Goal: Navigation & Orientation: Find specific page/section

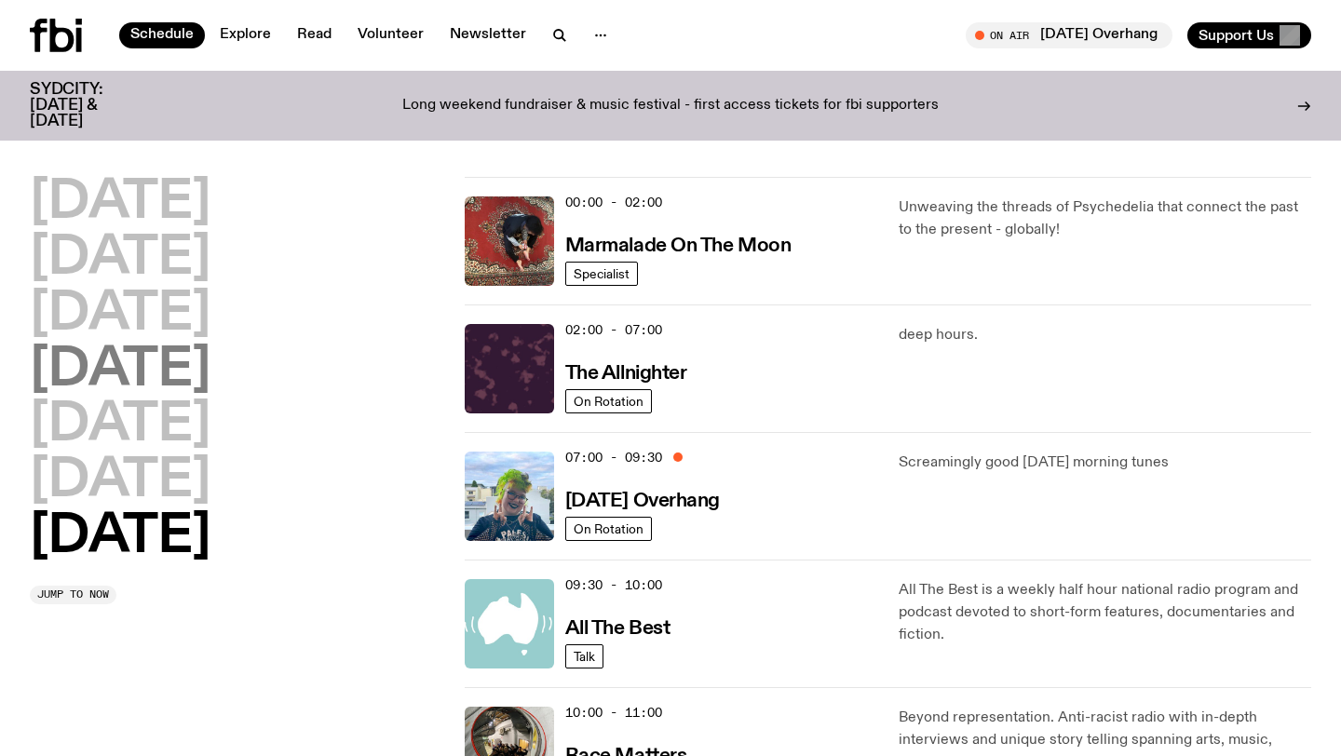
click at [211, 369] on h2 "[DATE]" at bounding box center [120, 371] width 181 height 52
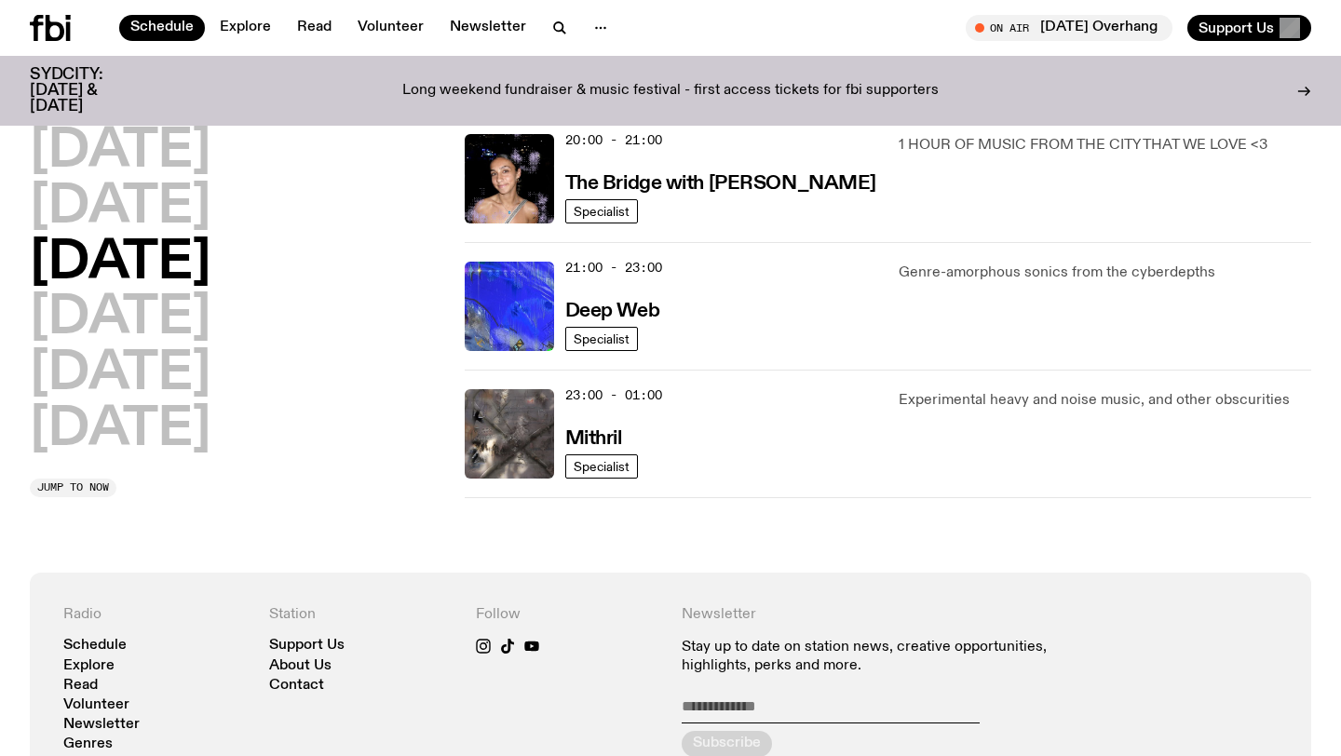
scroll to position [966, 0]
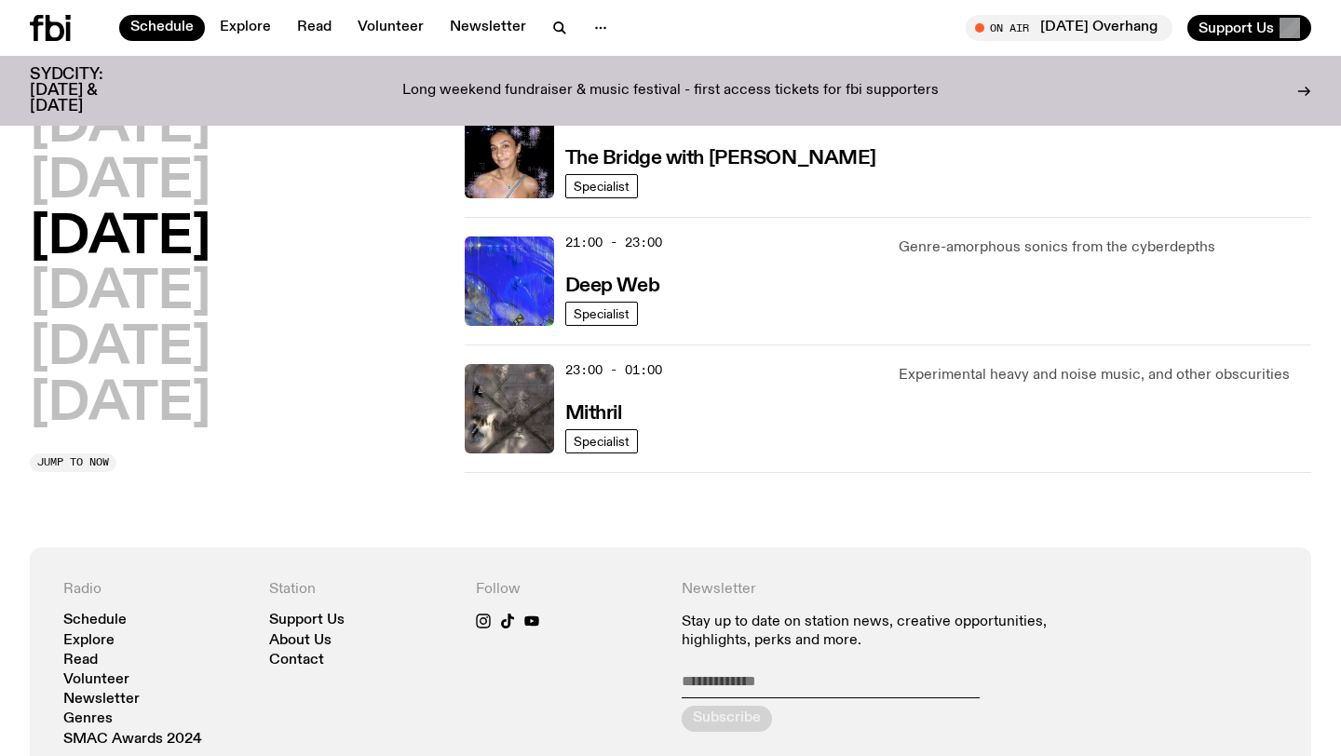
click at [953, 247] on p "Genre-amorphous sonics from the cyberdepths" at bounding box center [1105, 248] width 413 height 22
click at [649, 285] on h3 "Deep Web" at bounding box center [612, 287] width 94 height 20
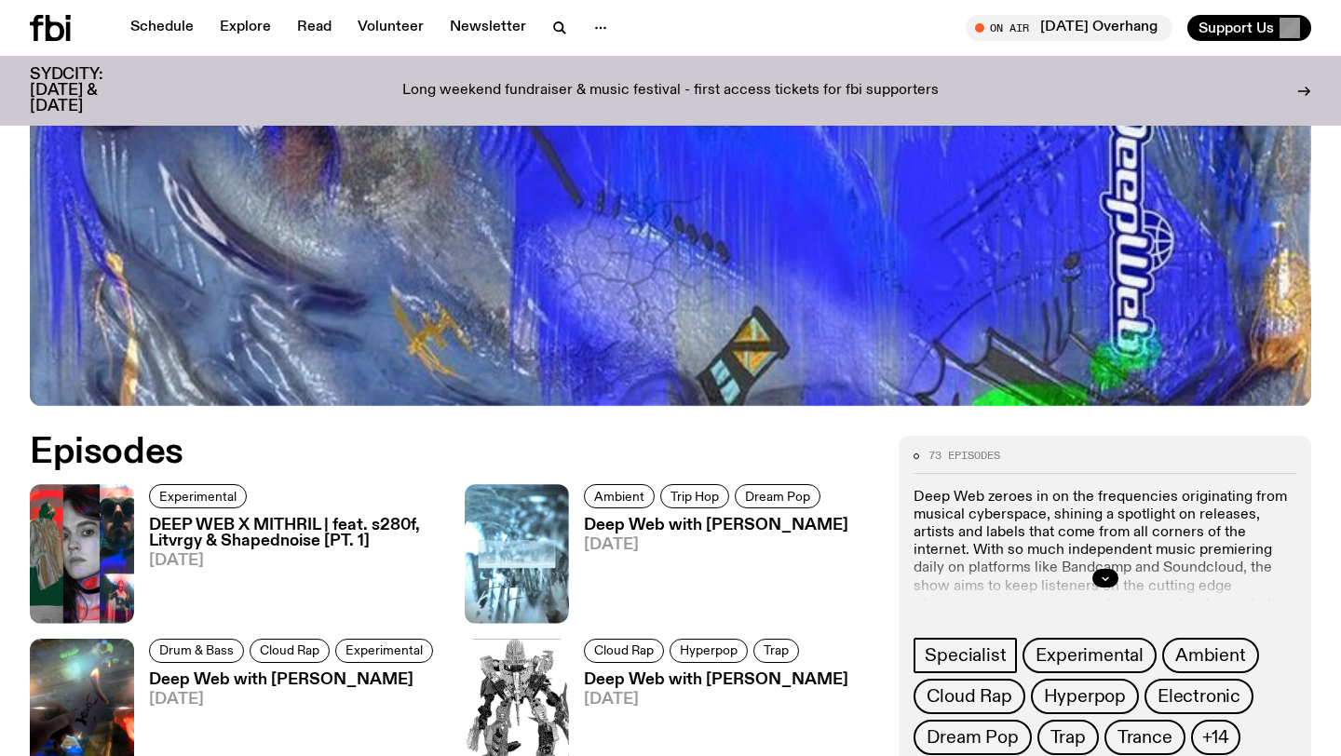
scroll to position [696, 0]
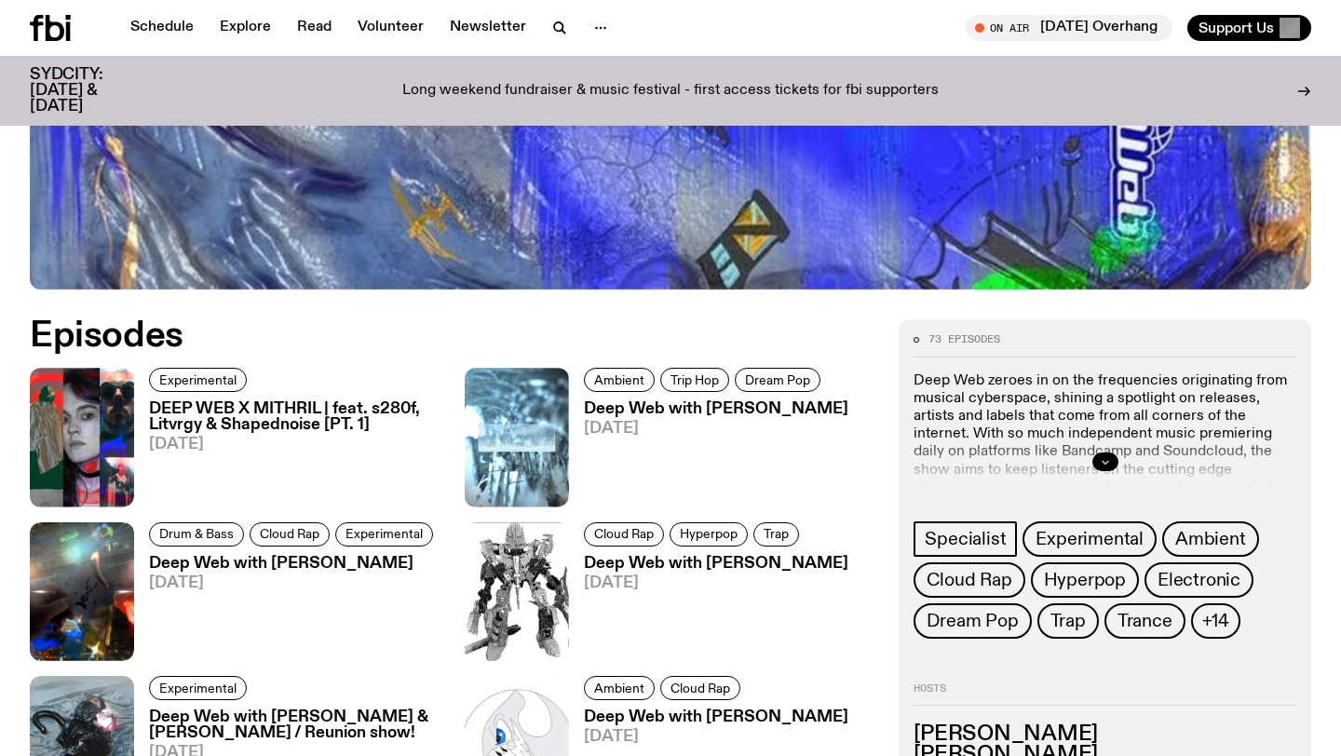
click at [1106, 462] on icon "button" at bounding box center [1105, 462] width 7 height 3
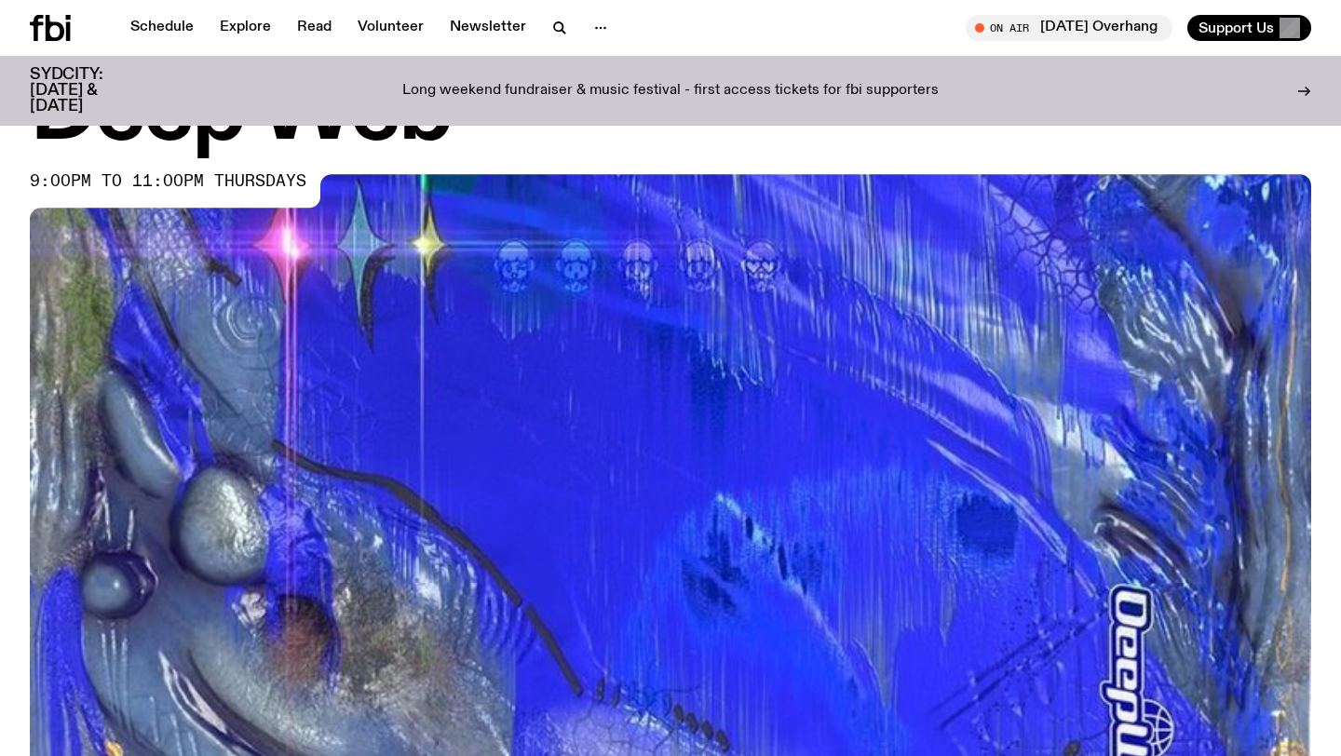
scroll to position [0, 0]
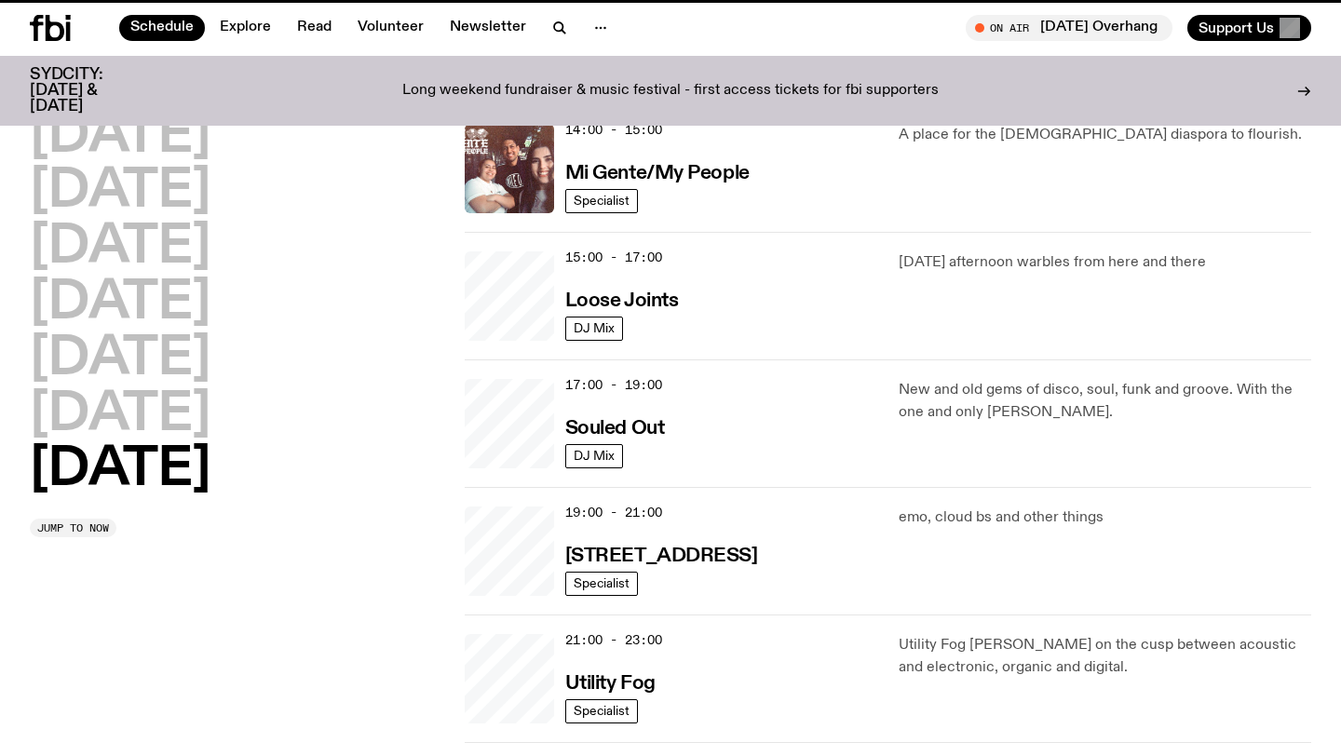
scroll to position [951, 0]
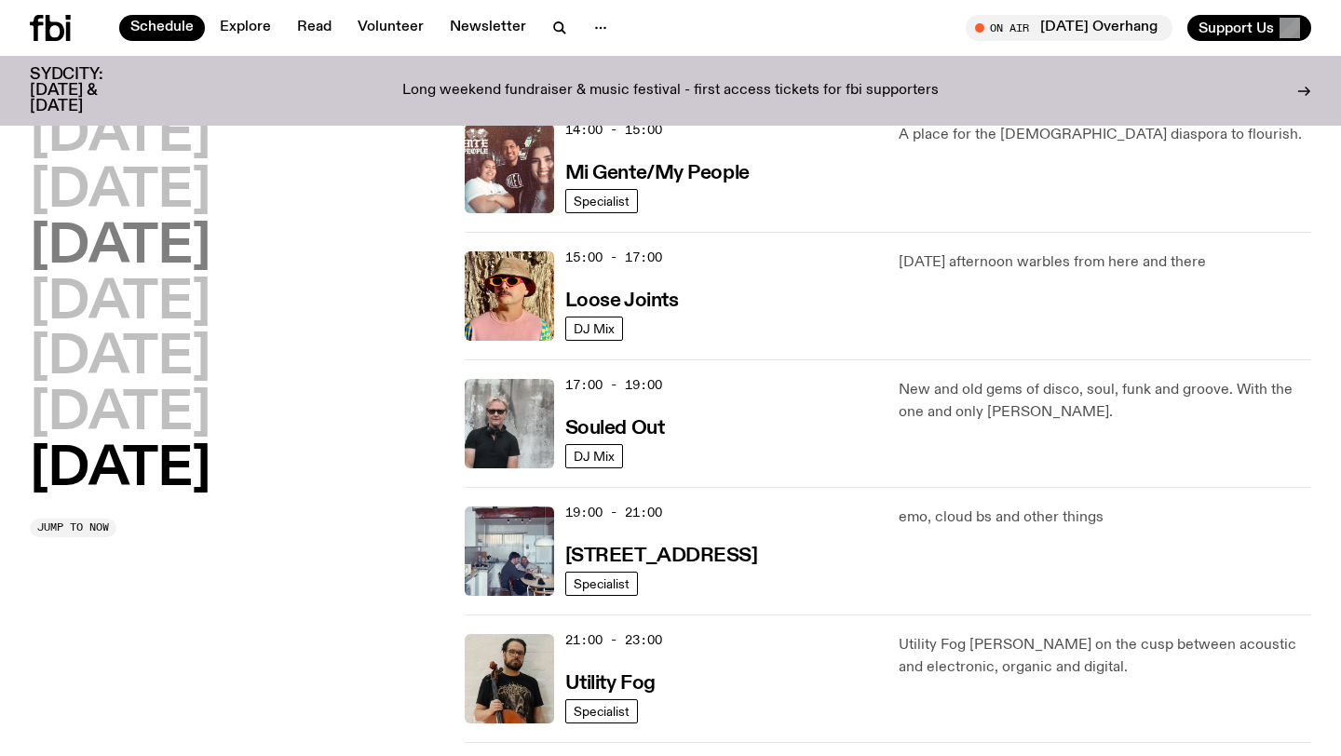
click at [207, 262] on h2 "[DATE]" at bounding box center [120, 248] width 181 height 52
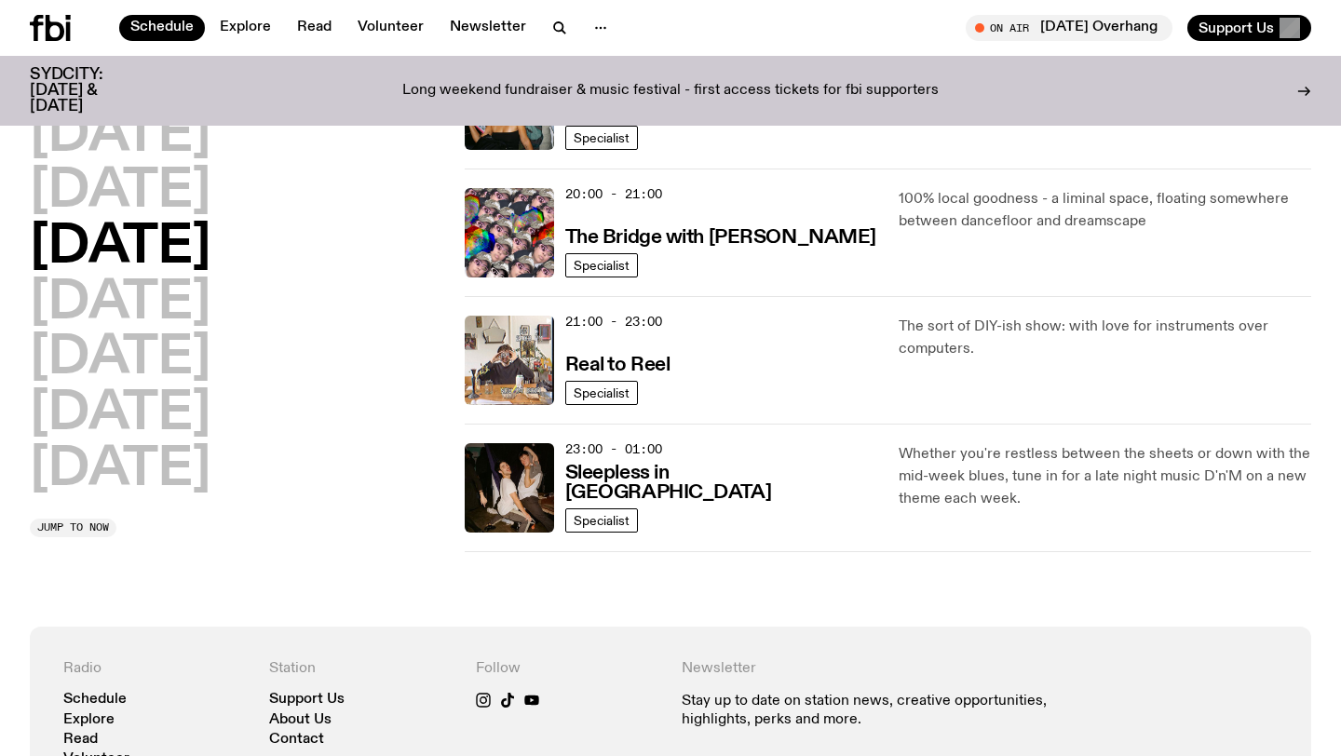
scroll to position [904, 0]
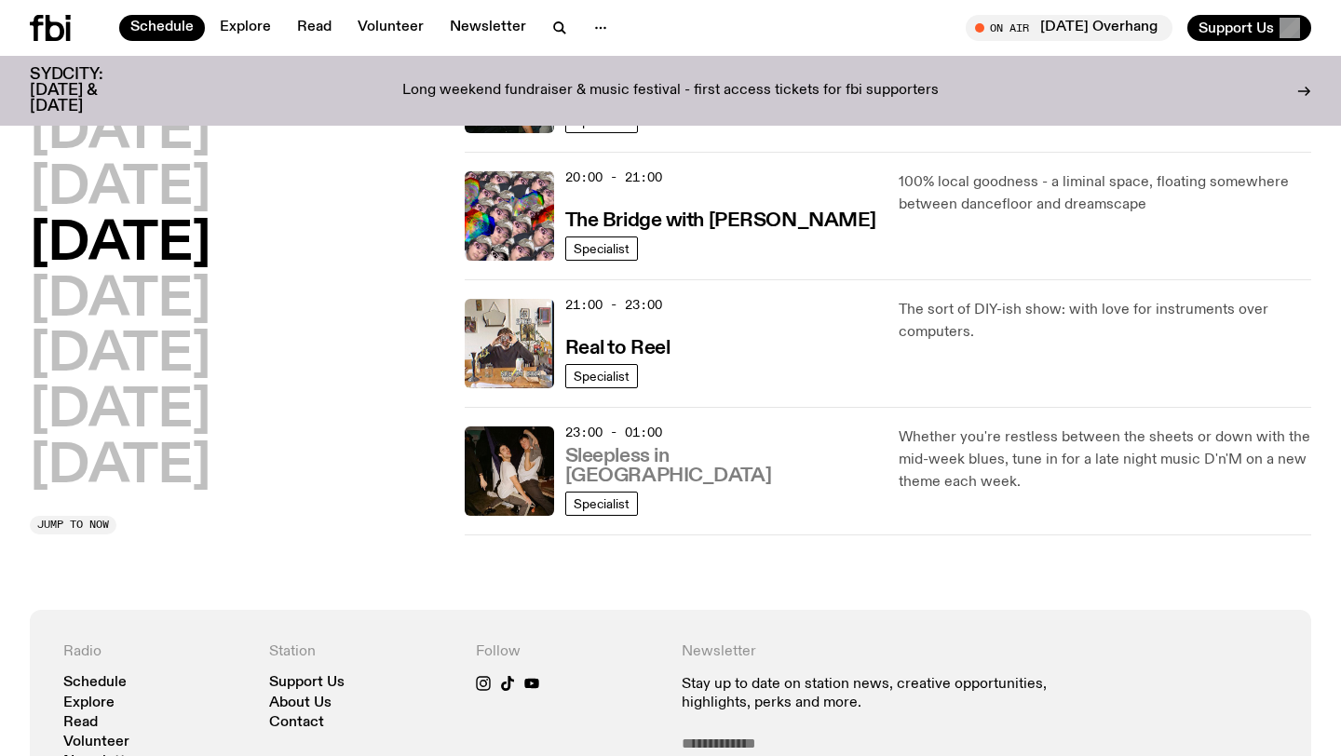
click at [697, 475] on h3 "Sleepless in [GEOGRAPHIC_DATA]" at bounding box center [721, 466] width 312 height 39
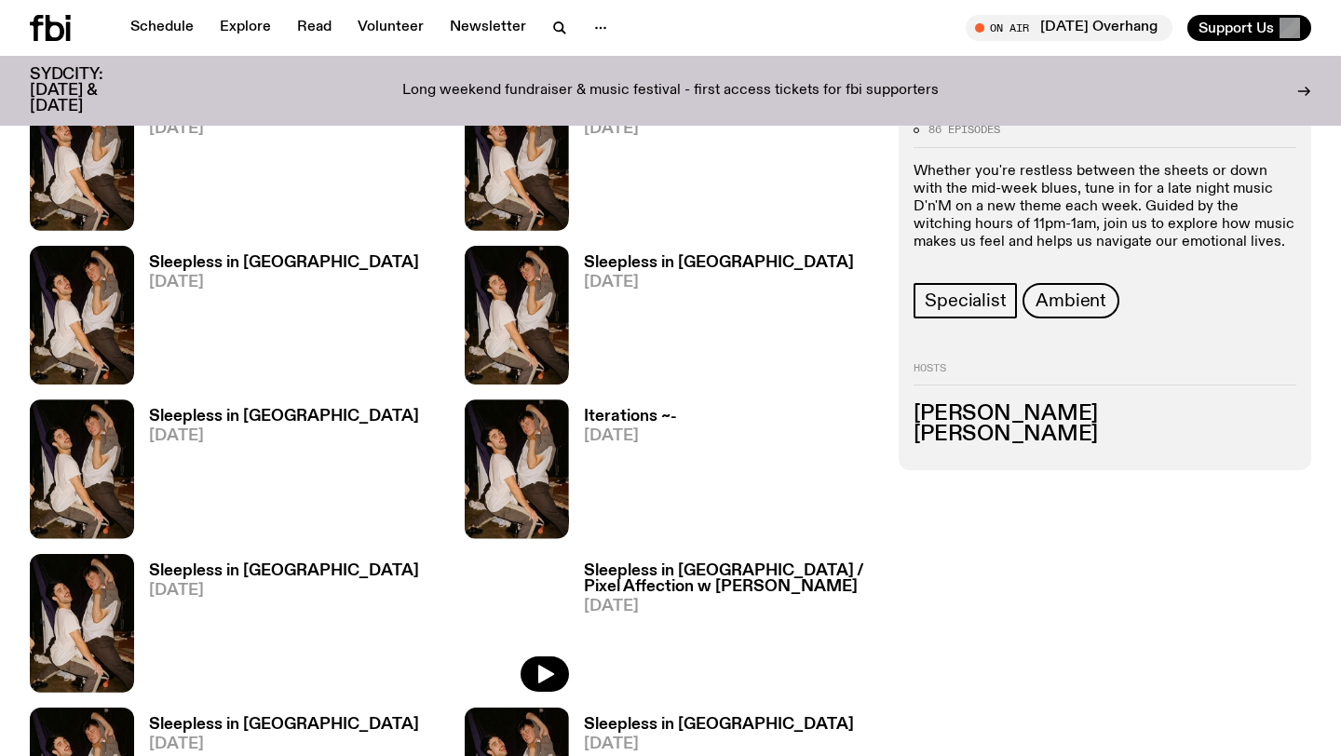
scroll to position [428, 0]
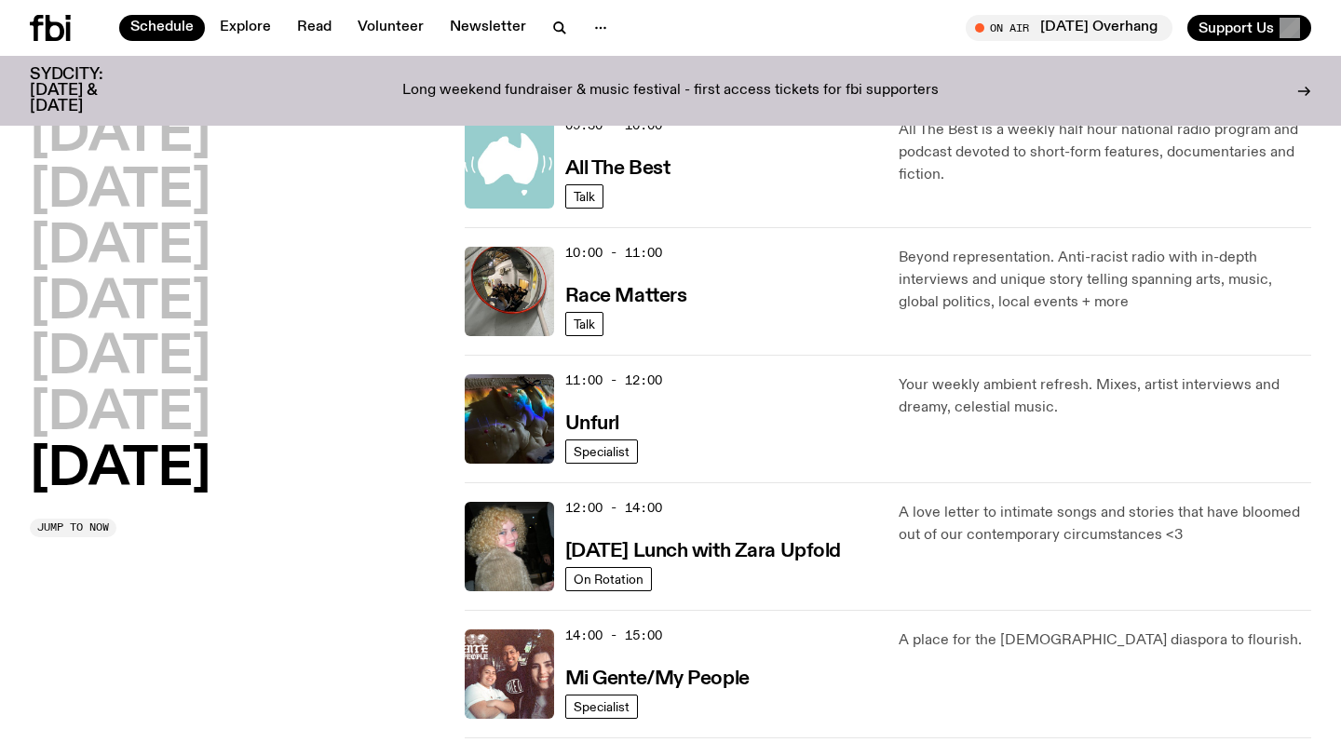
scroll to position [430, 0]
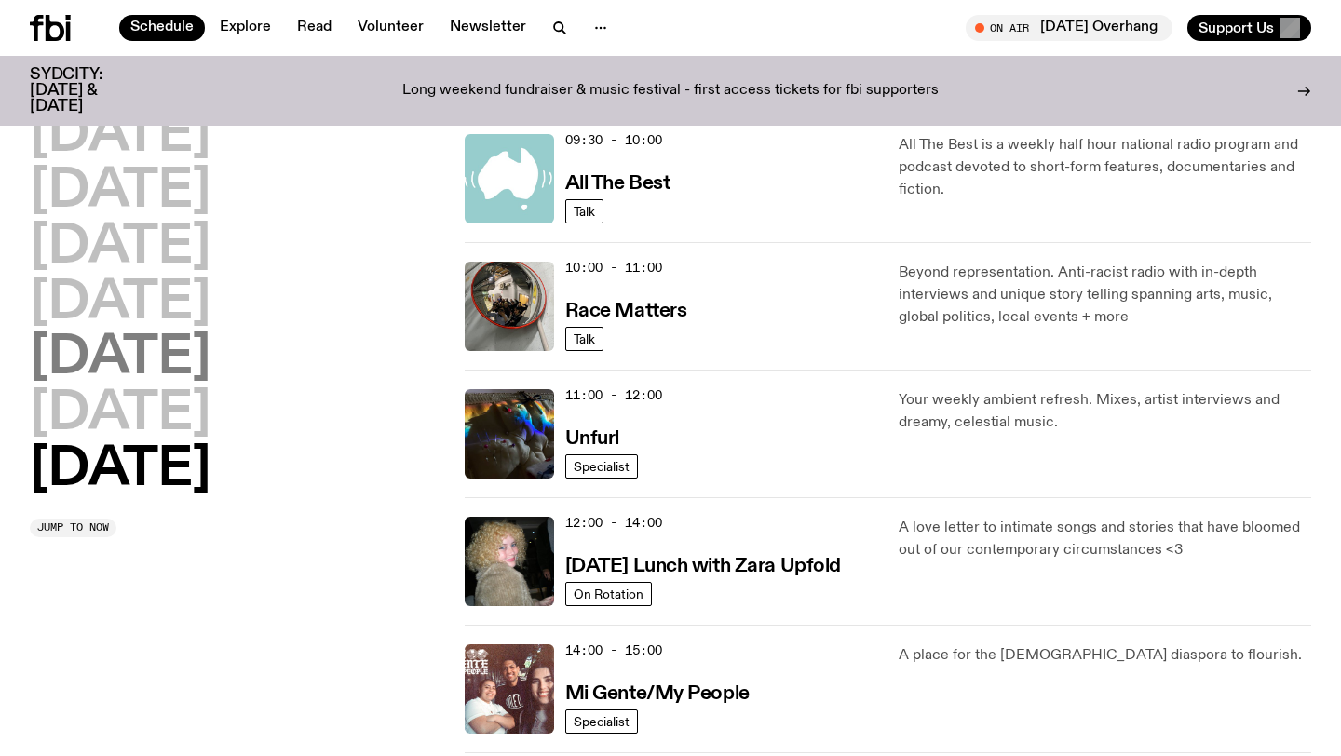
click at [145, 364] on h2 "[DATE]" at bounding box center [120, 359] width 181 height 52
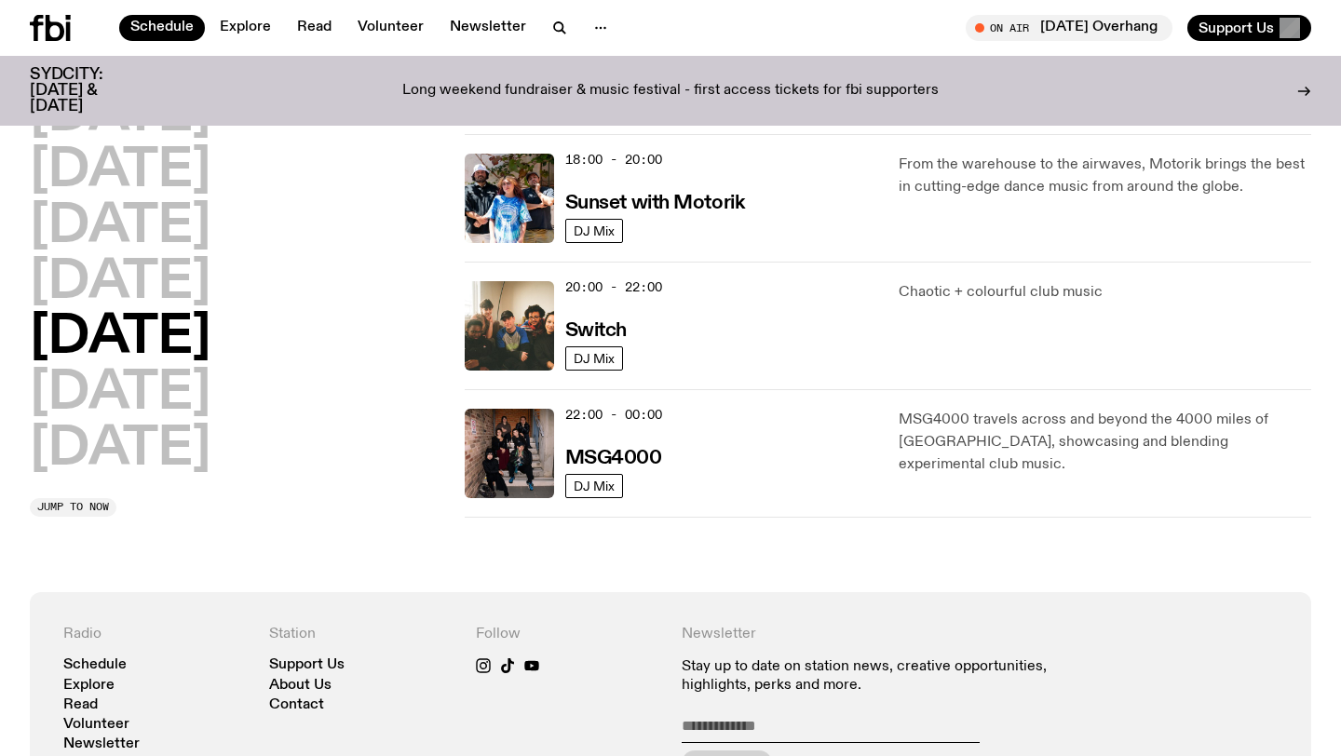
scroll to position [813, 0]
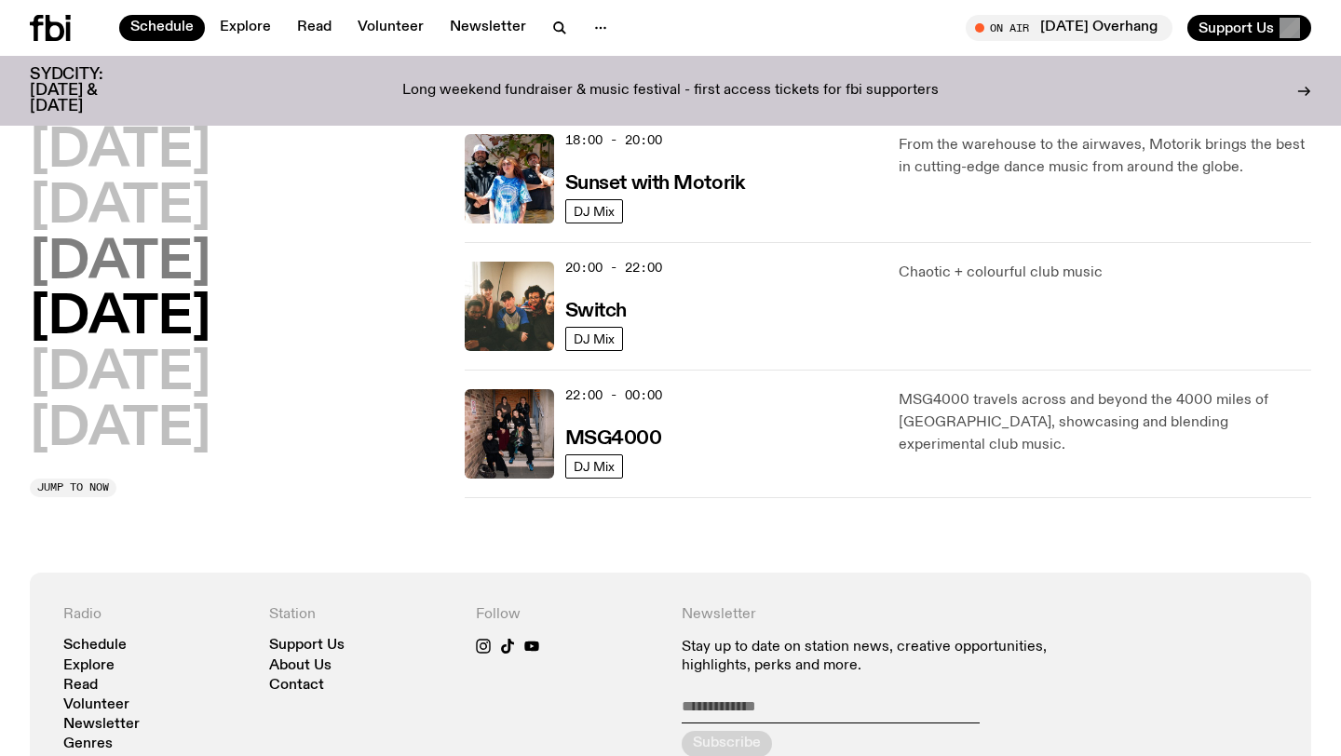
click at [201, 275] on h2 "[DATE]" at bounding box center [120, 264] width 181 height 52
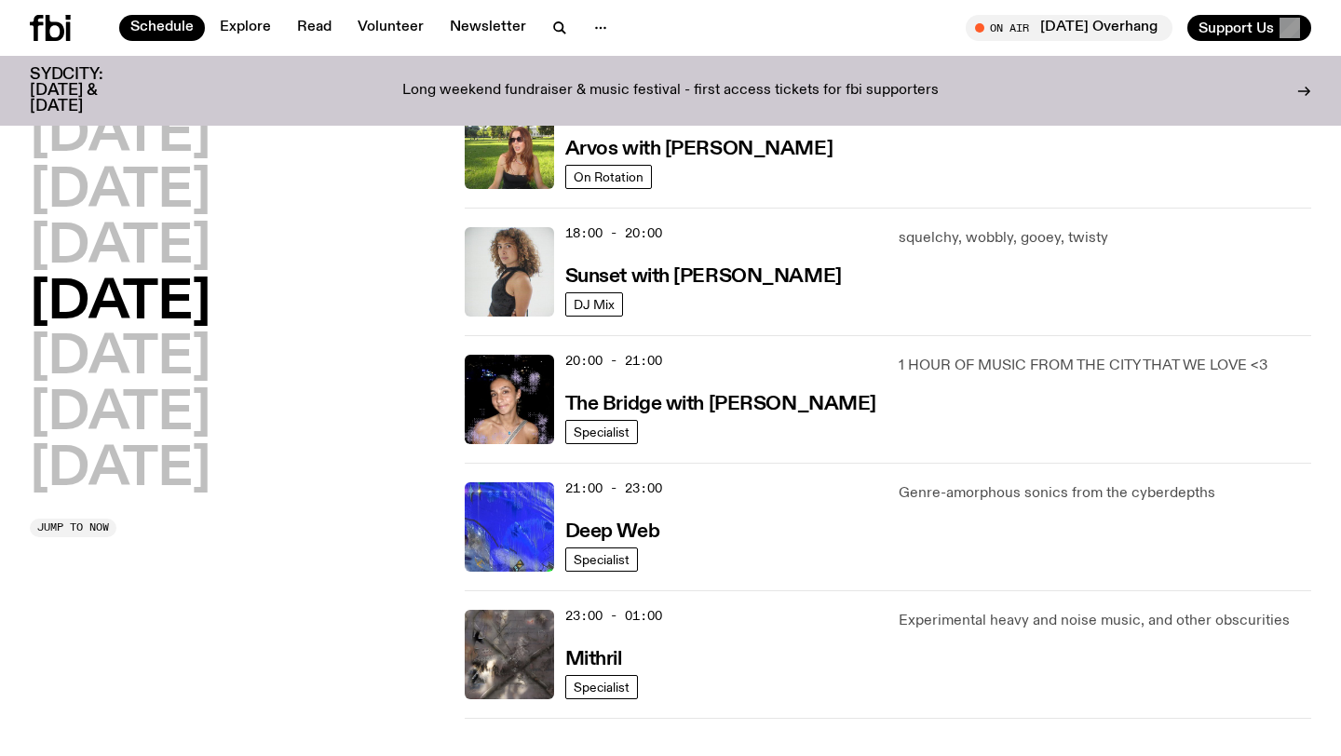
scroll to position [725, 0]
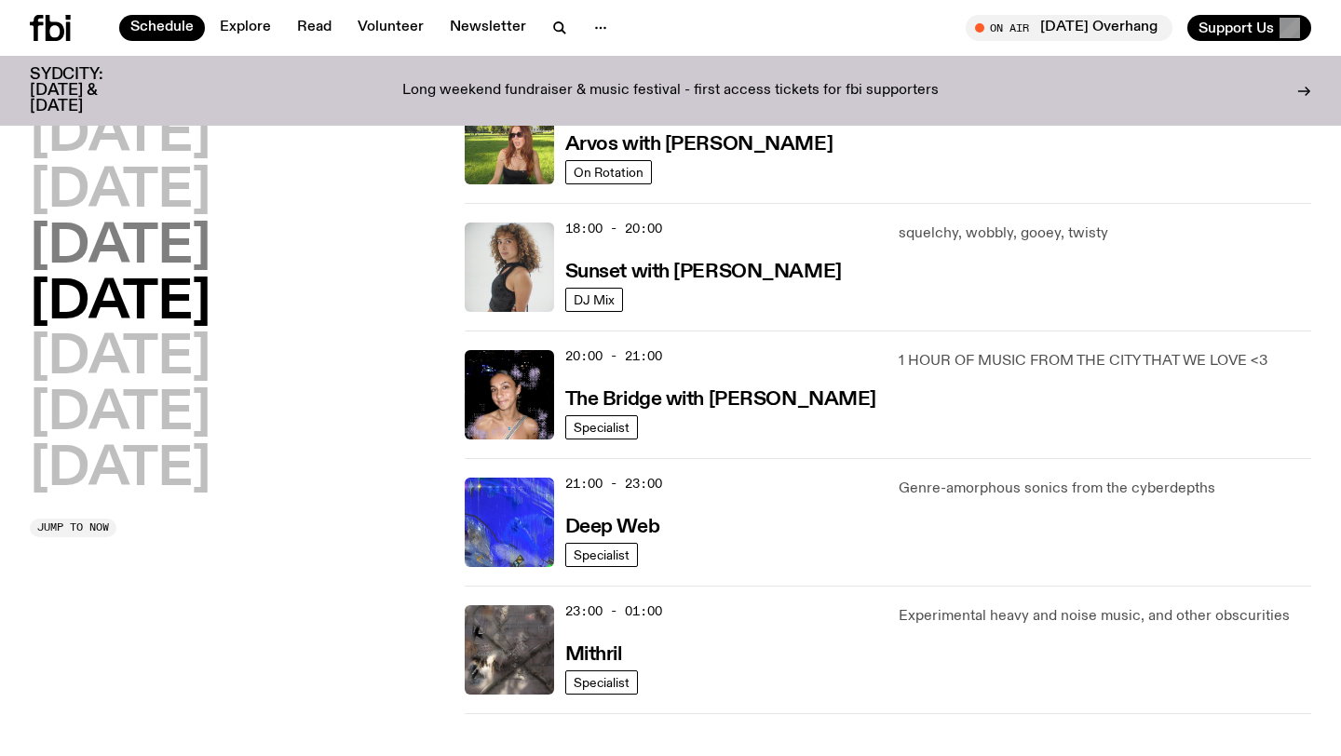
click at [195, 247] on h2 "[DATE]" at bounding box center [120, 248] width 181 height 52
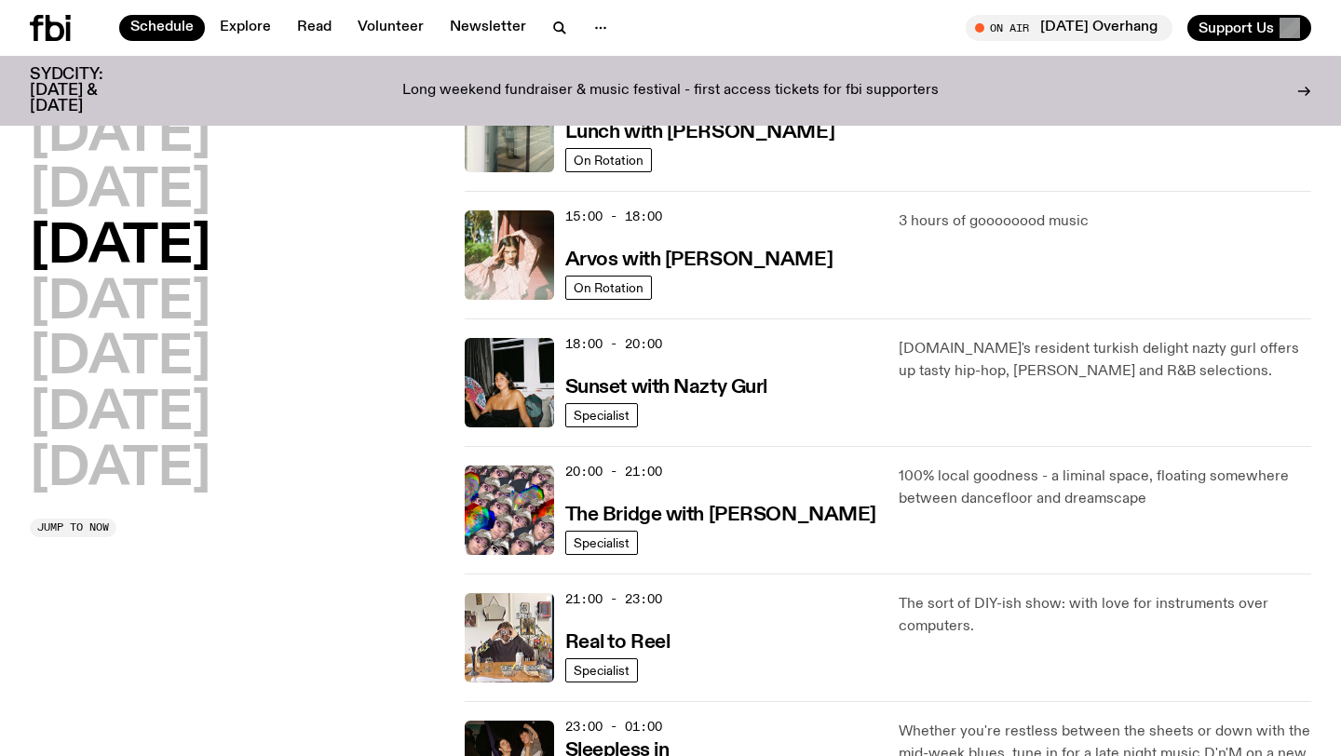
scroll to position [673, 0]
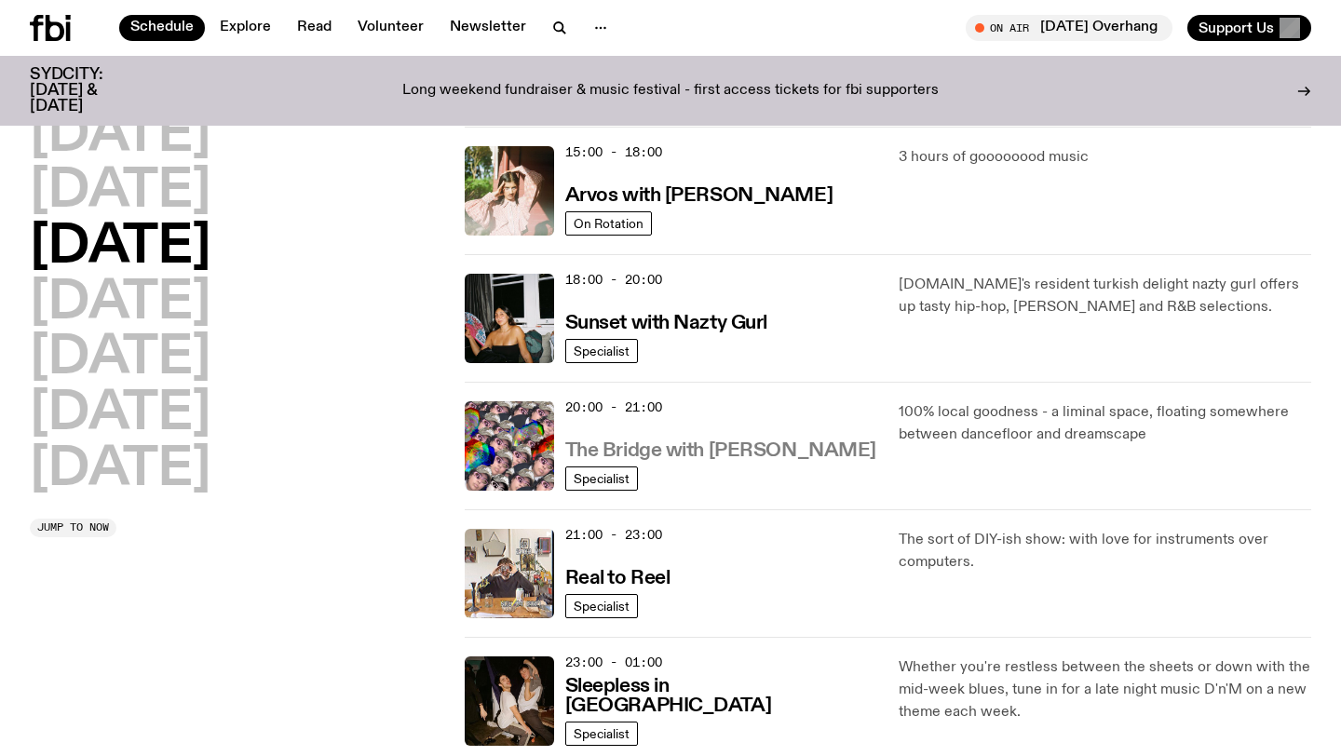
click at [764, 452] on h3 "The Bridge with [PERSON_NAME]" at bounding box center [720, 452] width 311 height 20
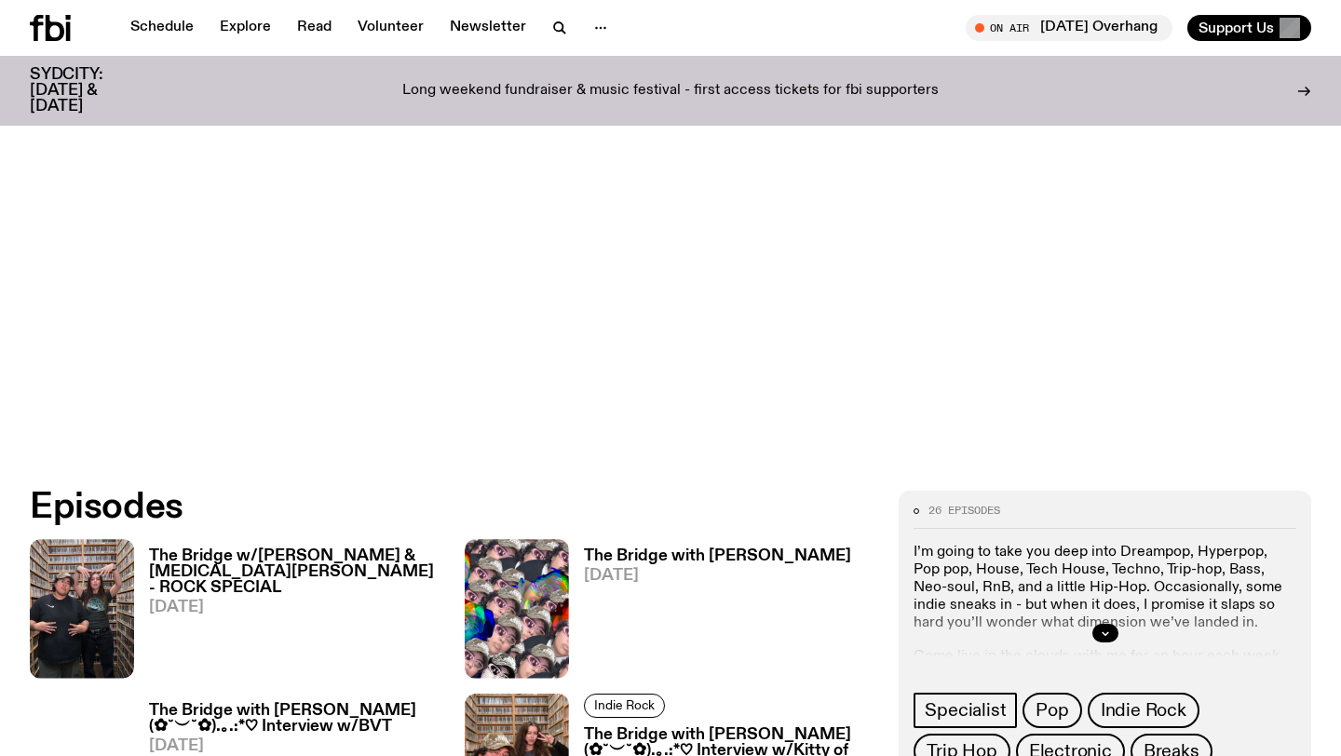
scroll to position [731, 0]
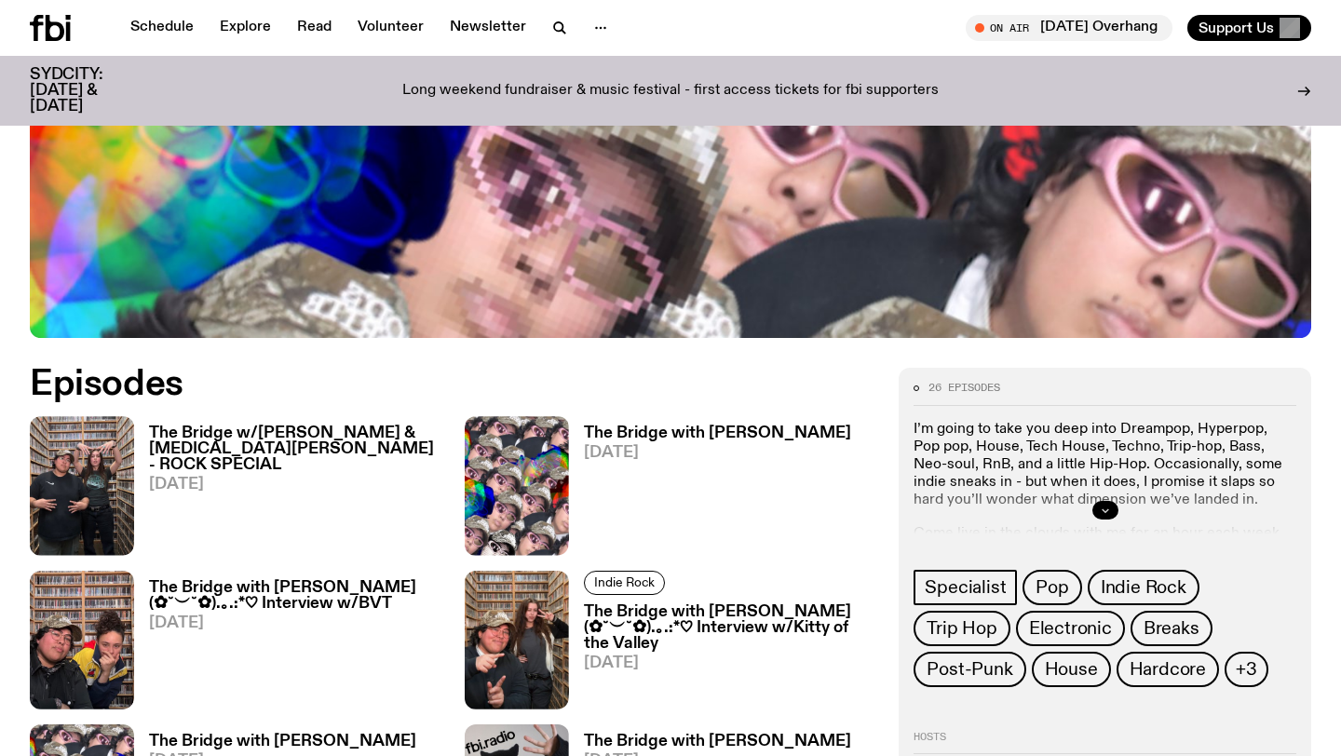
click at [1108, 505] on icon "button" at bounding box center [1105, 510] width 11 height 11
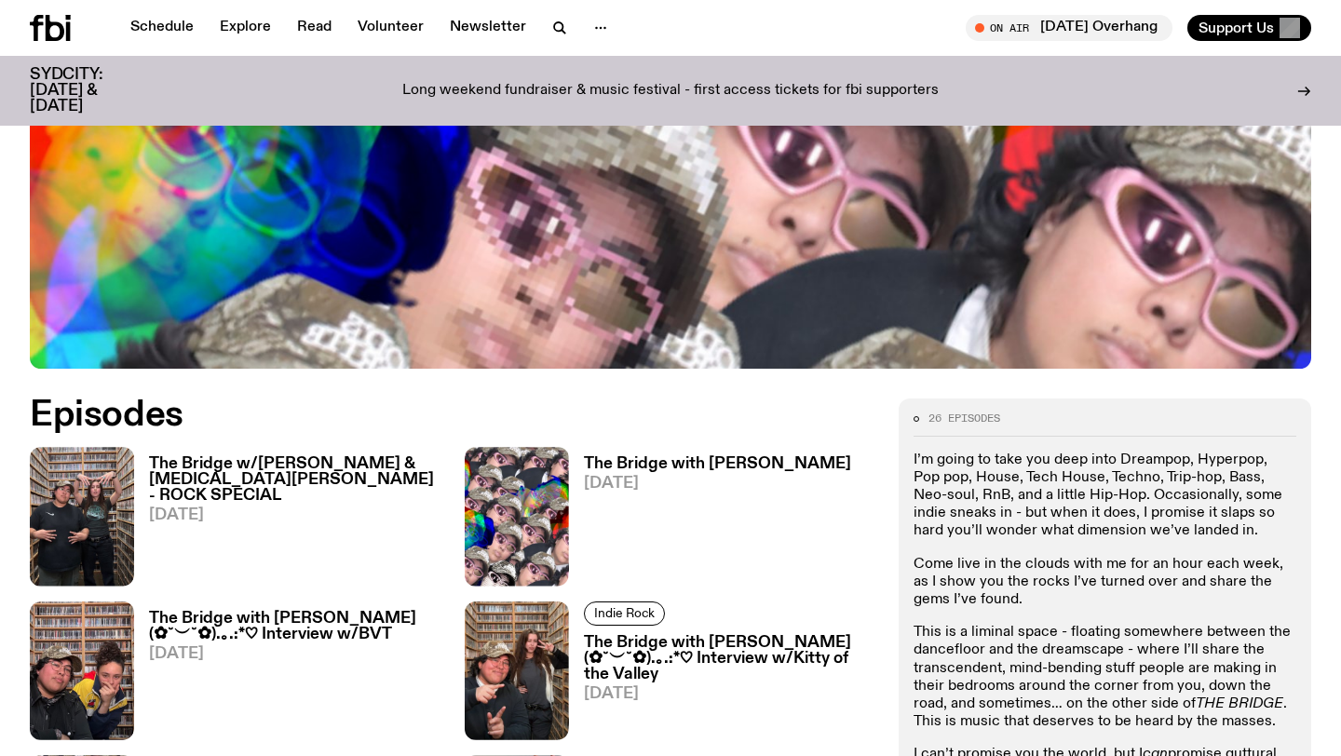
scroll to position [700, 0]
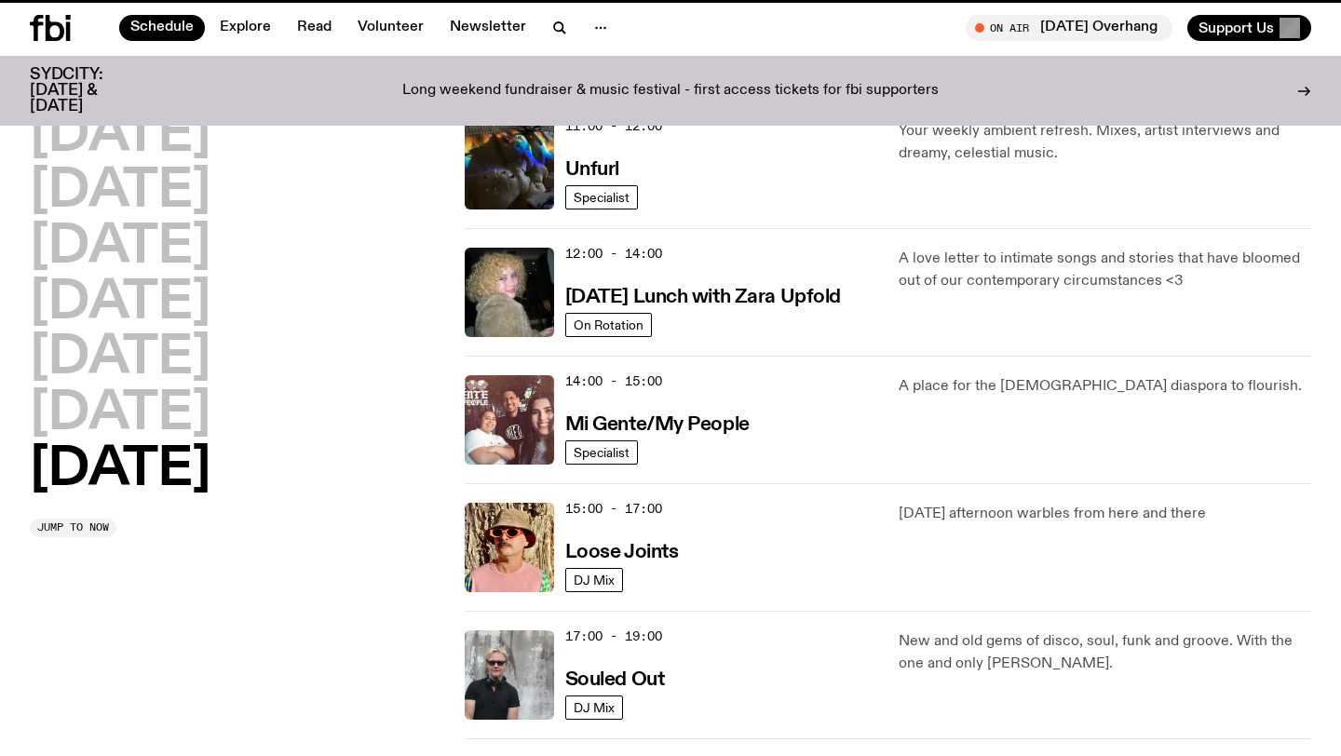
scroll to position [673, 0]
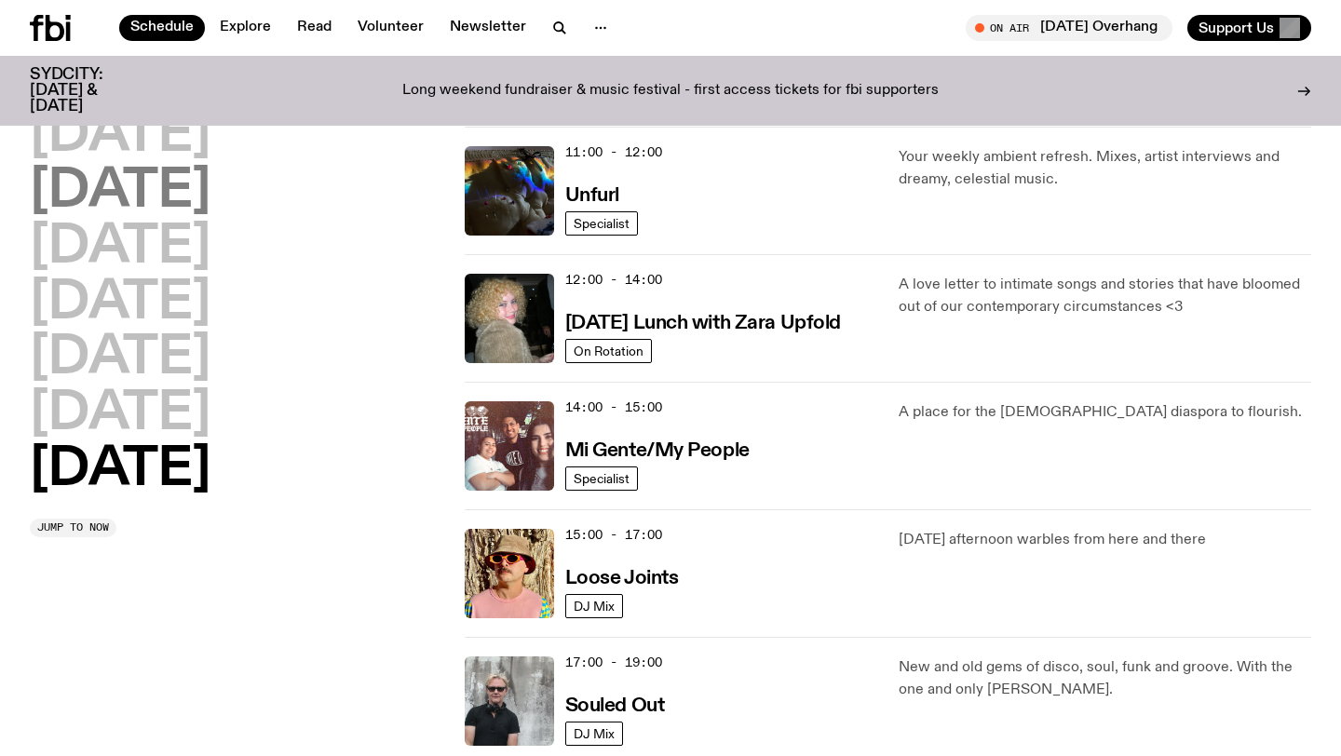
click at [141, 189] on h2 "[DATE]" at bounding box center [120, 192] width 181 height 52
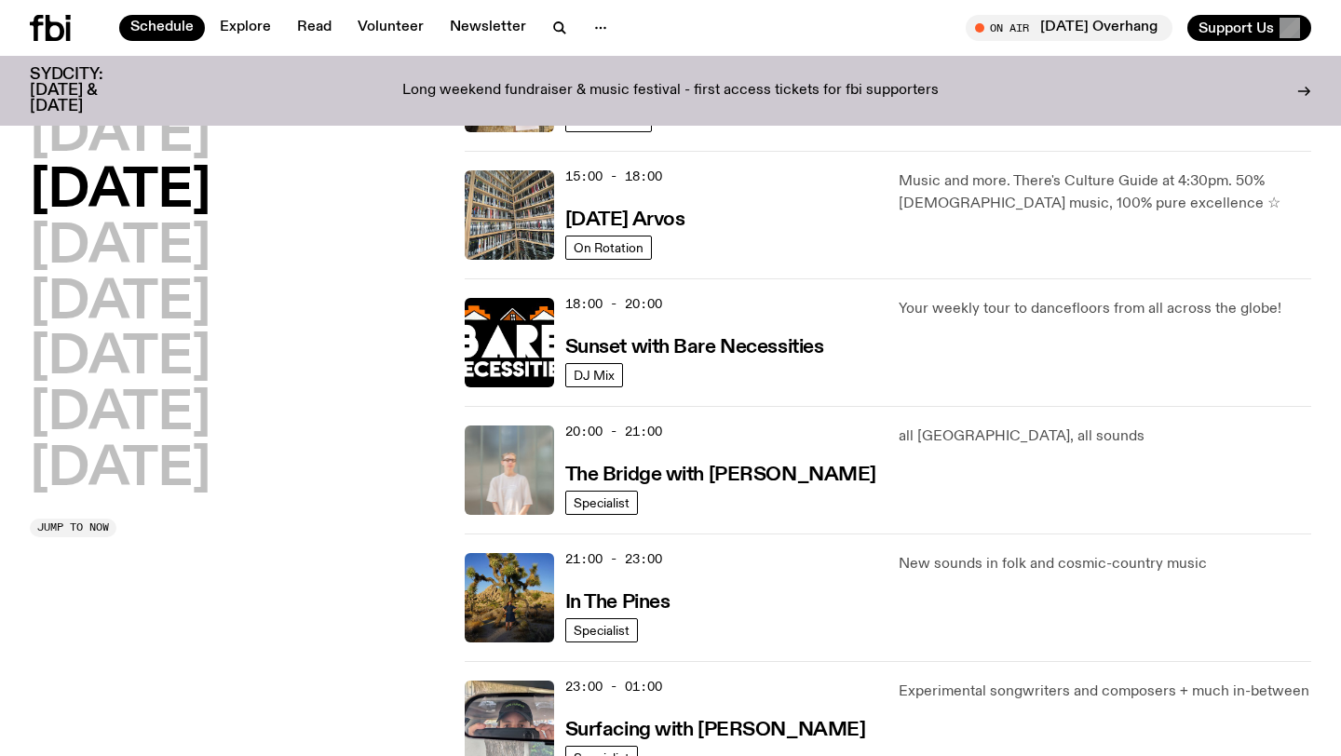
scroll to position [666, 0]
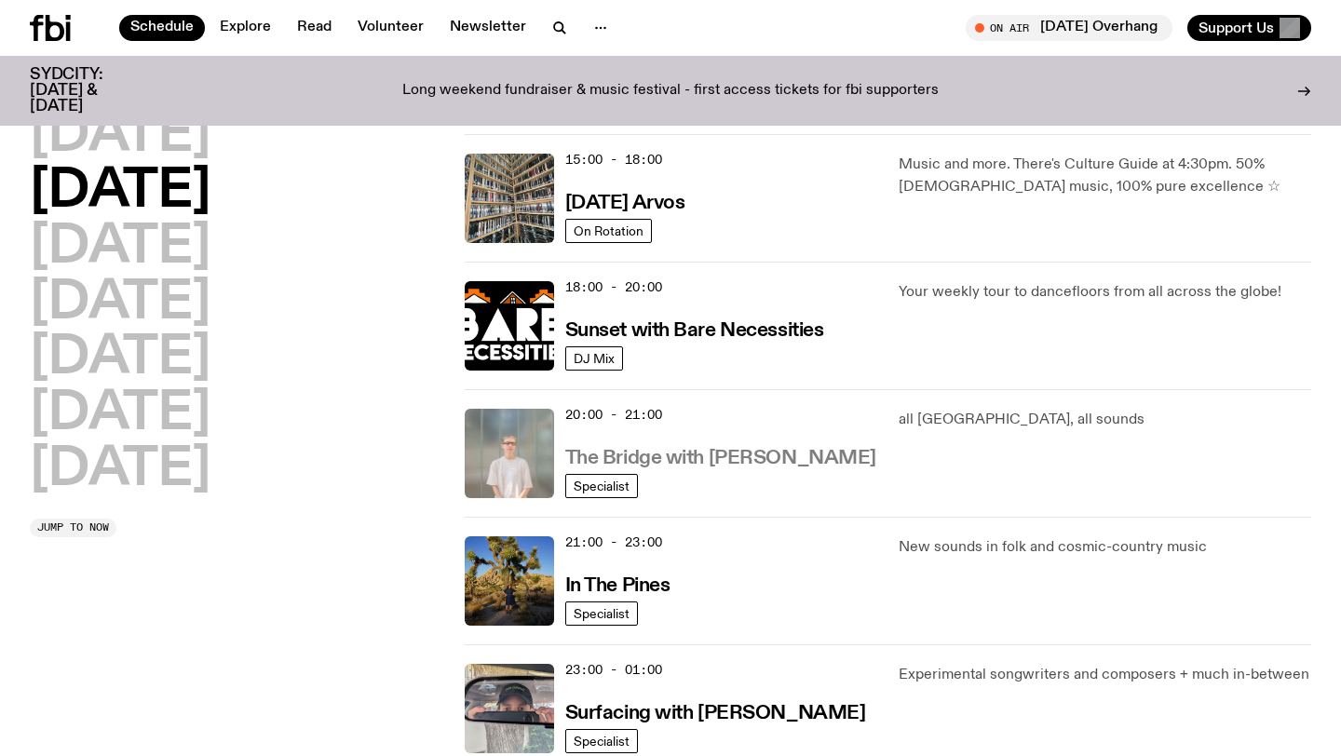
click at [718, 449] on h3 "The Bridge with [PERSON_NAME]" at bounding box center [720, 459] width 311 height 20
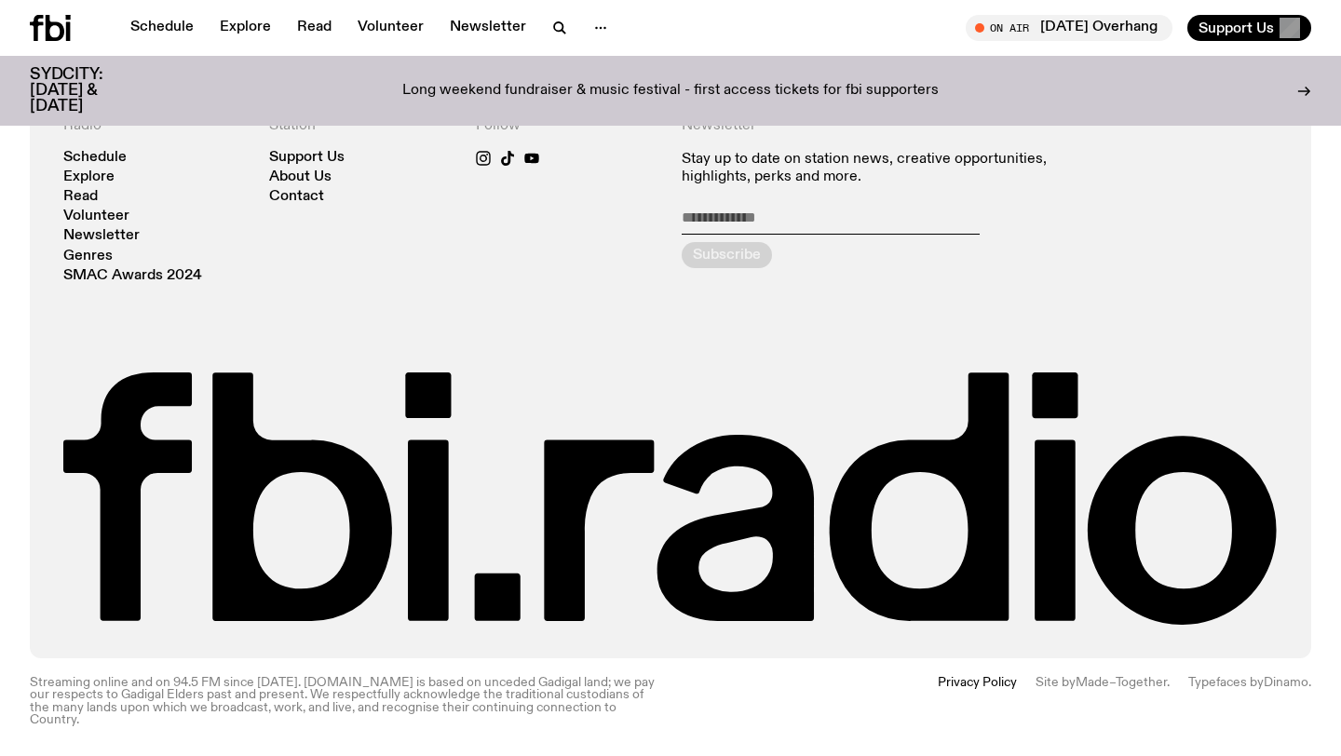
scroll to position [3185, 0]
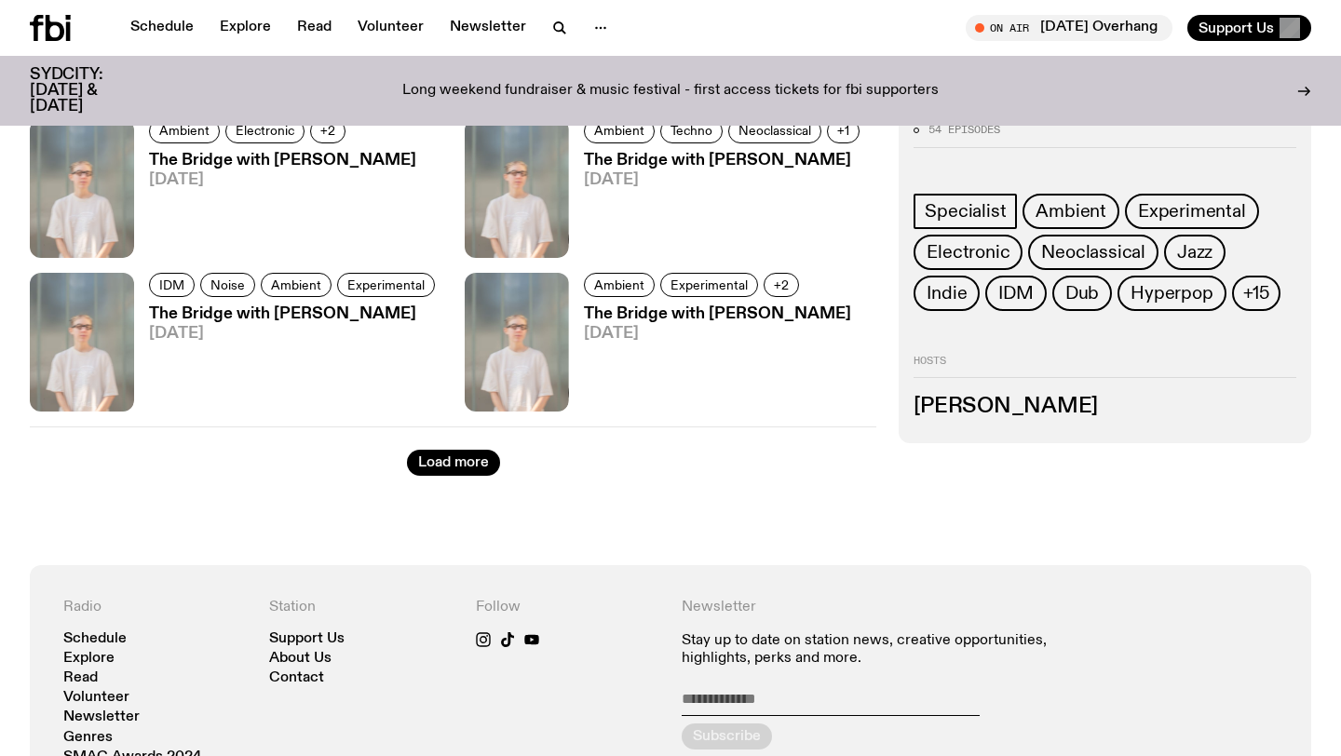
click at [1010, 407] on h3 "[PERSON_NAME]" at bounding box center [1105, 407] width 383 height 20
